Goal: Task Accomplishment & Management: Manage account settings

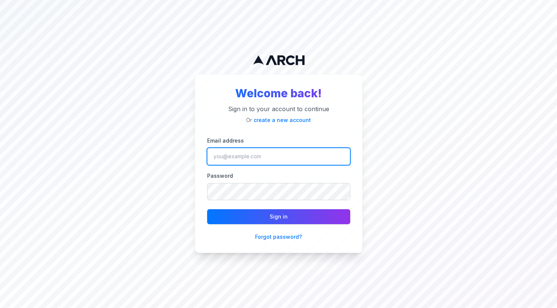
click at [262, 159] on input "Email address" at bounding box center [278, 156] width 143 height 17
paste input "[EMAIL_ADDRESS][DOMAIN_NAME]"
type input "[EMAIL_ADDRESS][DOMAIN_NAME]"
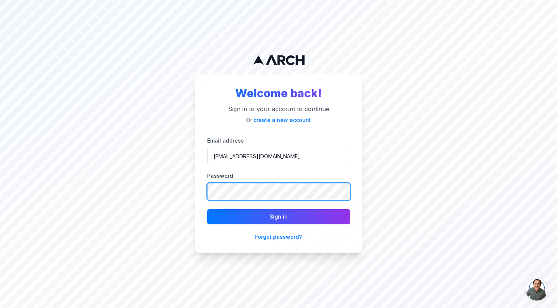
scroll to position [0, 0]
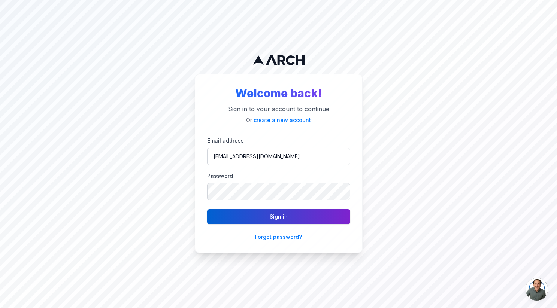
click at [248, 218] on button "Sign in" at bounding box center [278, 216] width 143 height 15
click at [252, 216] on button "Sign in" at bounding box center [278, 216] width 143 height 15
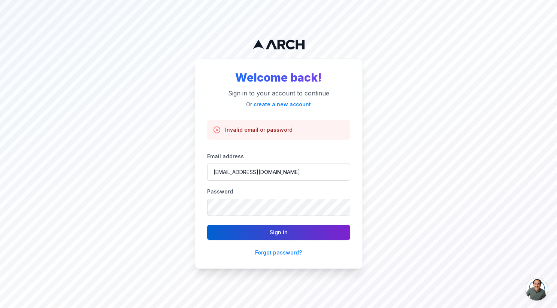
click at [243, 231] on button "Sign in" at bounding box center [278, 232] width 143 height 15
click at [234, 233] on button "Sign in" at bounding box center [278, 232] width 143 height 15
click at [264, 237] on button "Sign in" at bounding box center [278, 232] width 143 height 15
click at [246, 229] on button "Sign in" at bounding box center [278, 232] width 143 height 15
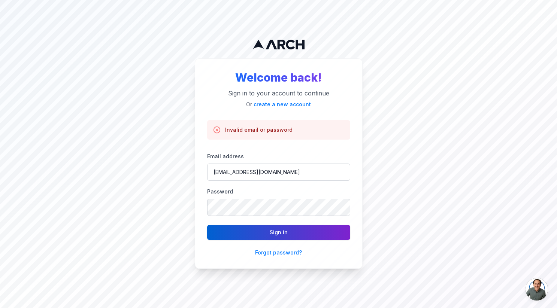
click at [249, 225] on button "Sign in" at bounding box center [278, 232] width 143 height 15
click at [250, 236] on button "Sign in" at bounding box center [278, 232] width 143 height 15
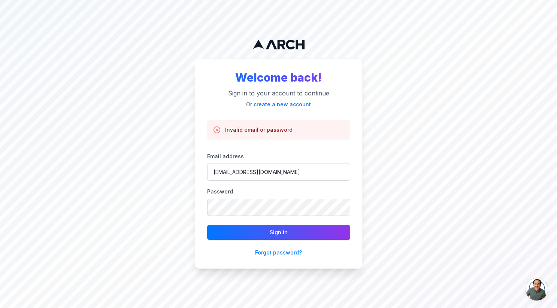
click at [165, 185] on div "Welcome back! Sign in to your account to continue Or create a new account Inval…" at bounding box center [278, 154] width 557 height 308
